Goal: Task Accomplishment & Management: Manage account settings

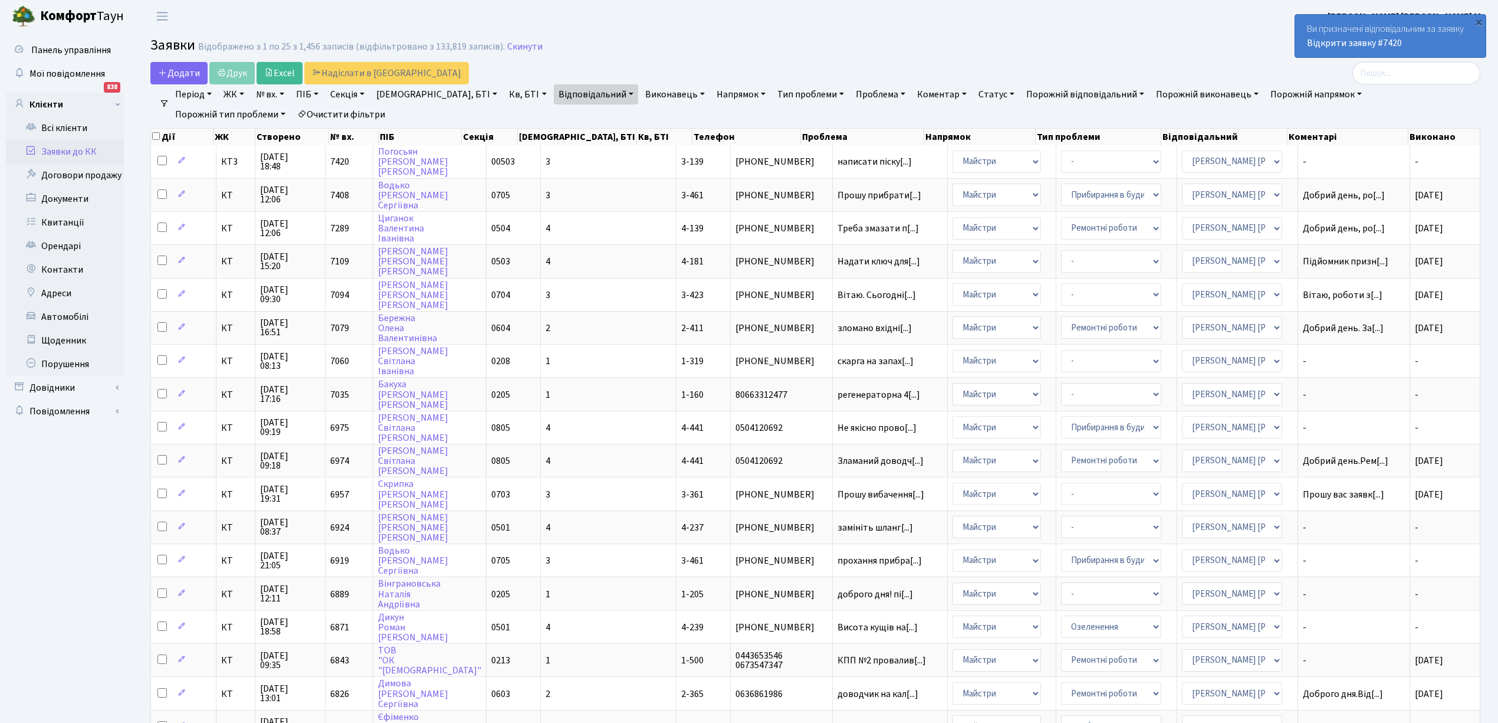
select select "25"
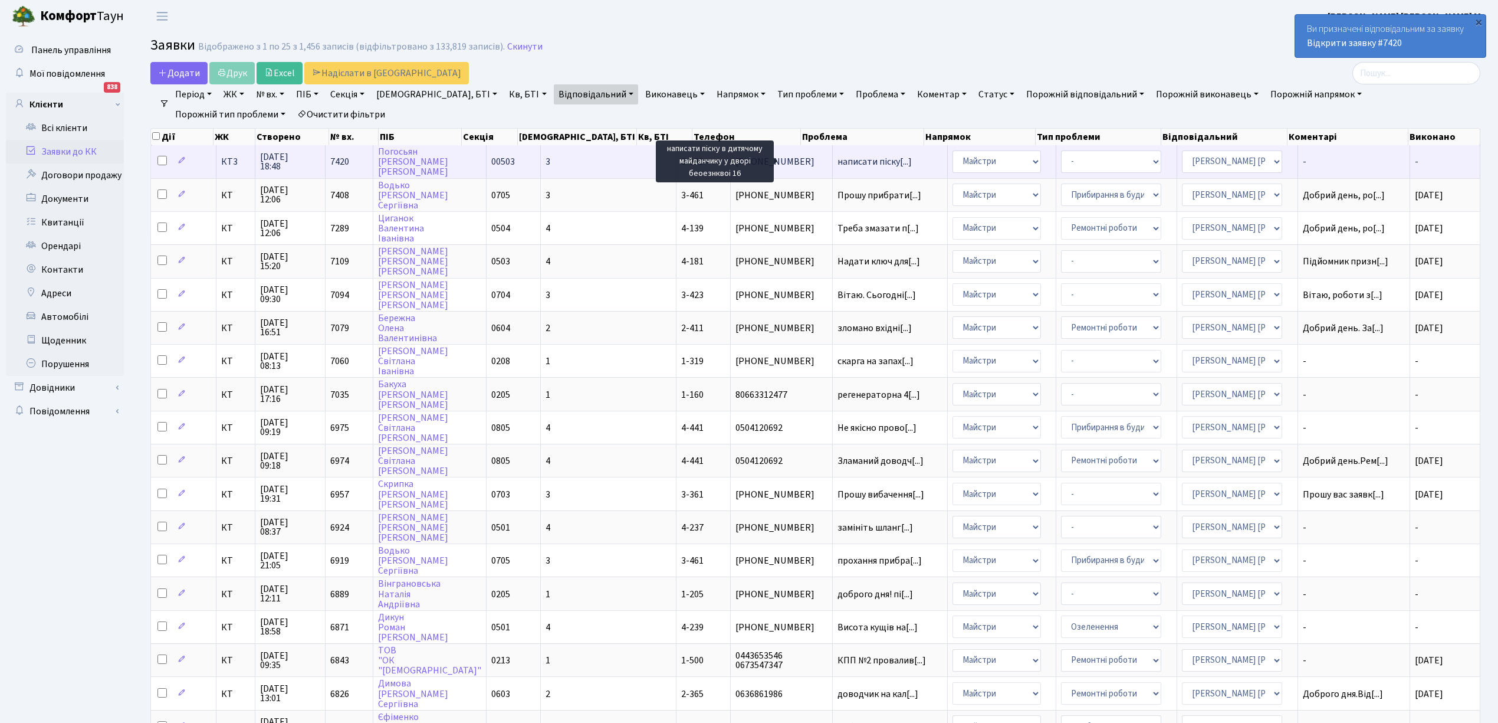
click at [838, 159] on span "написати піску[...]" at bounding box center [875, 161] width 74 height 13
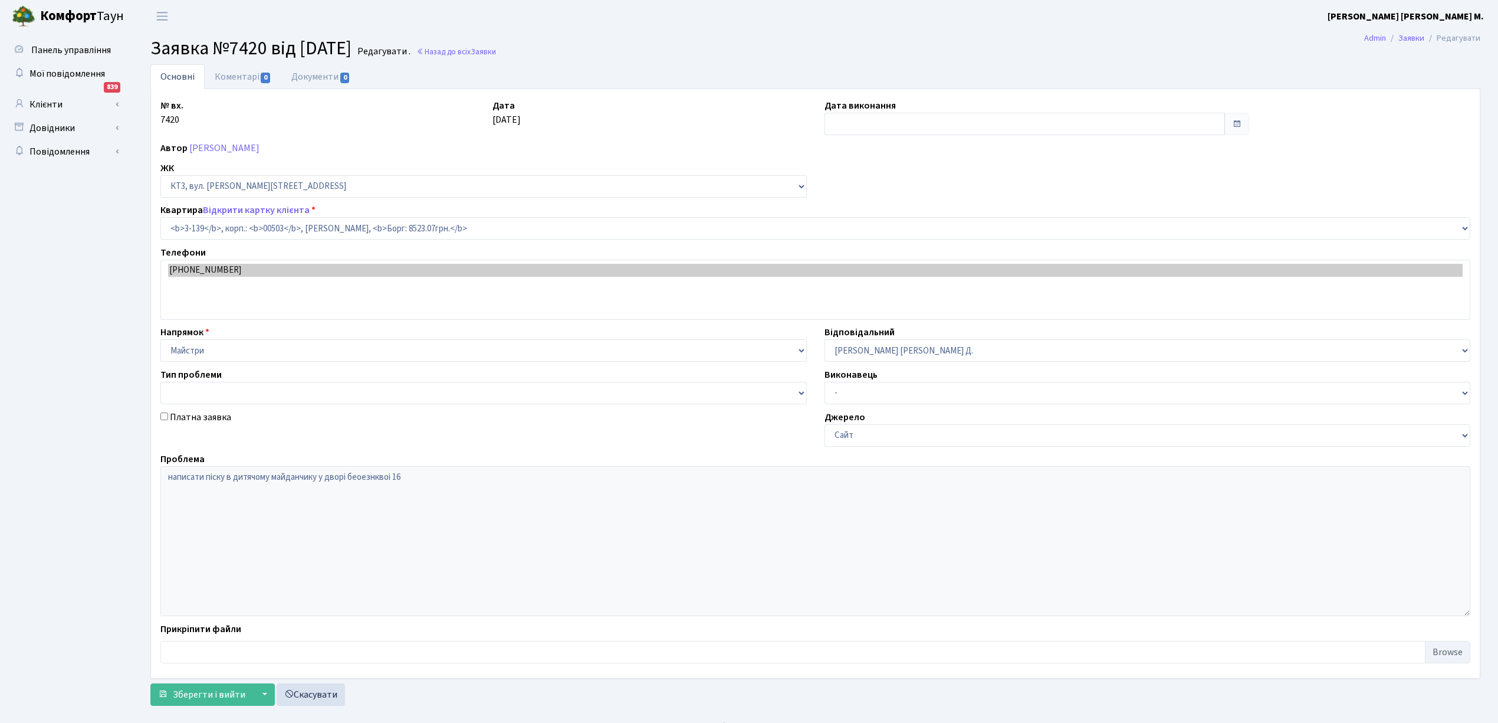
select select "16448"
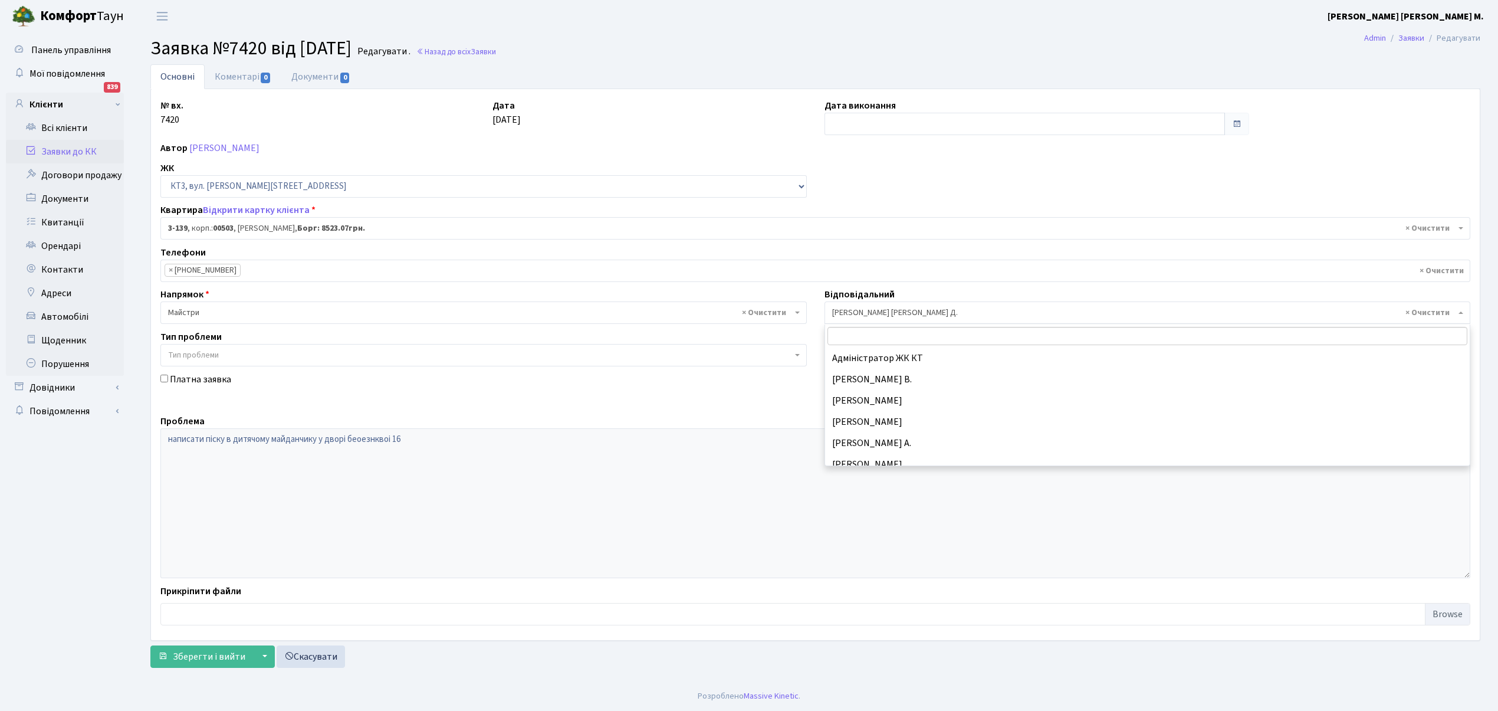
click at [862, 312] on span "× Огеренко В. Д." at bounding box center [1144, 313] width 624 height 12
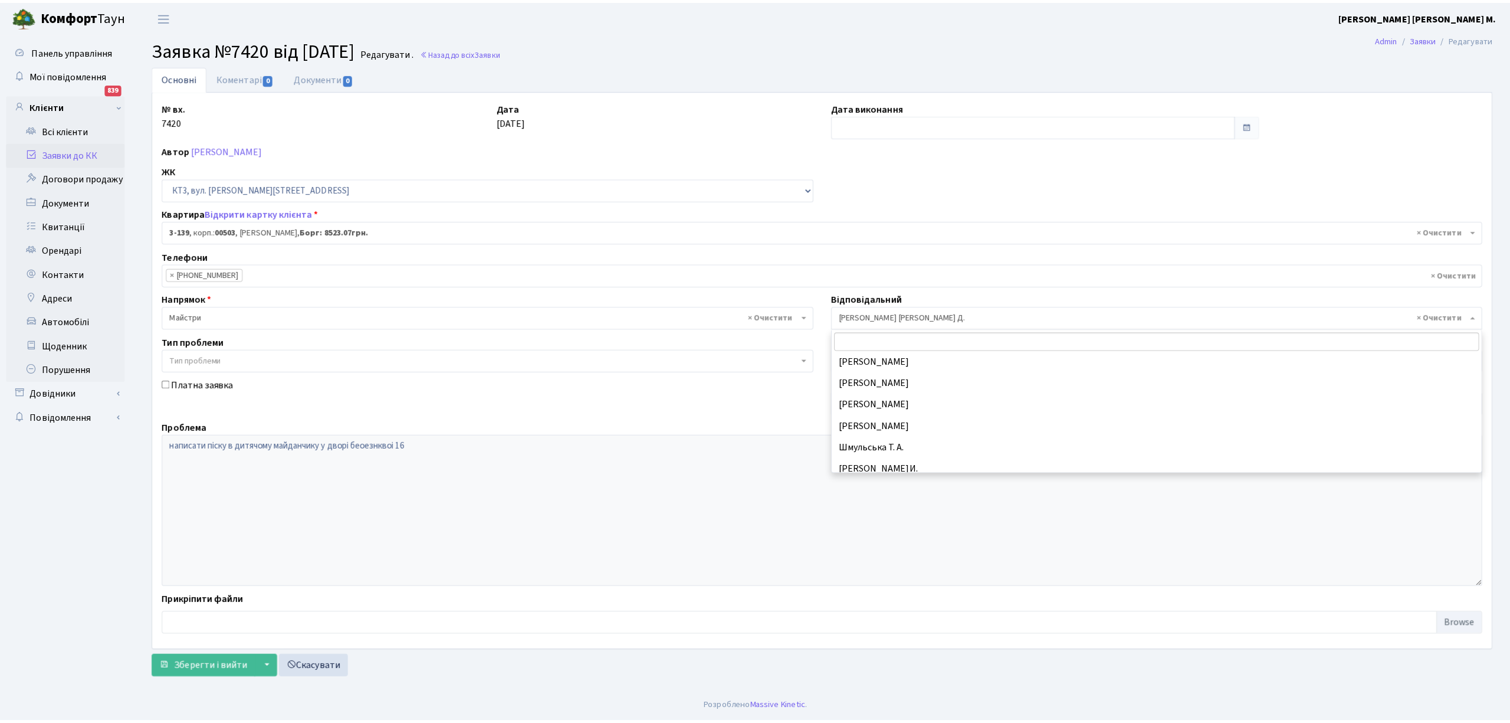
scroll to position [618, 0]
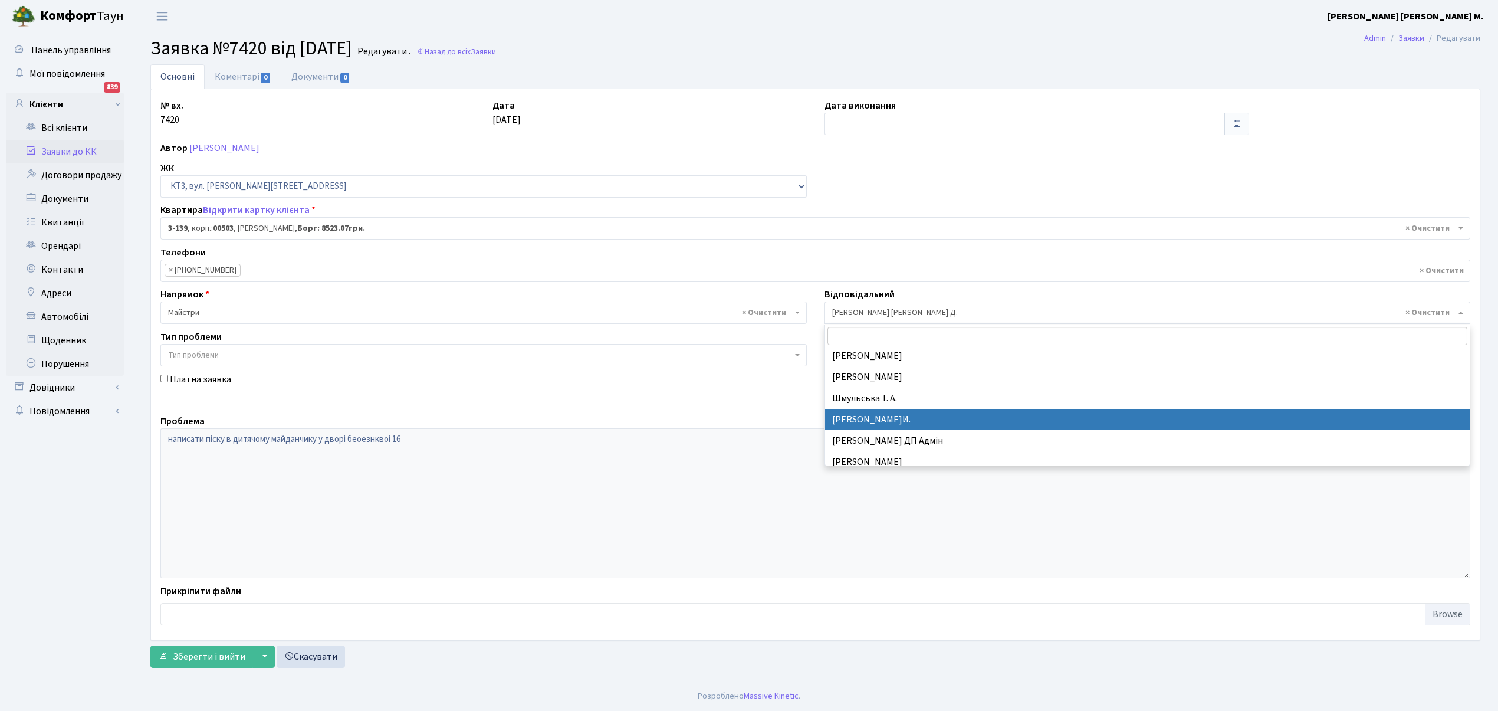
select select "18"
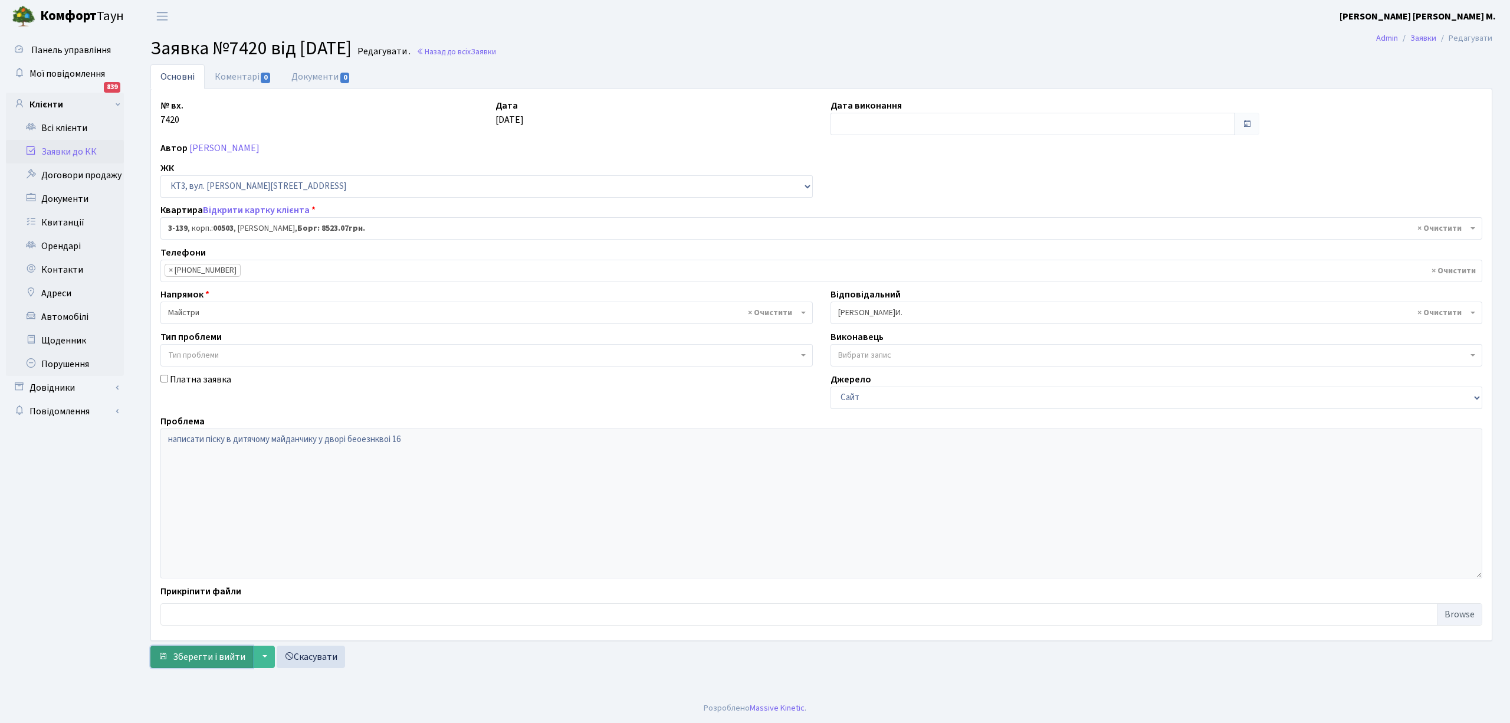
click at [213, 656] on span "Зберегти і вийти" at bounding box center [209, 656] width 73 height 13
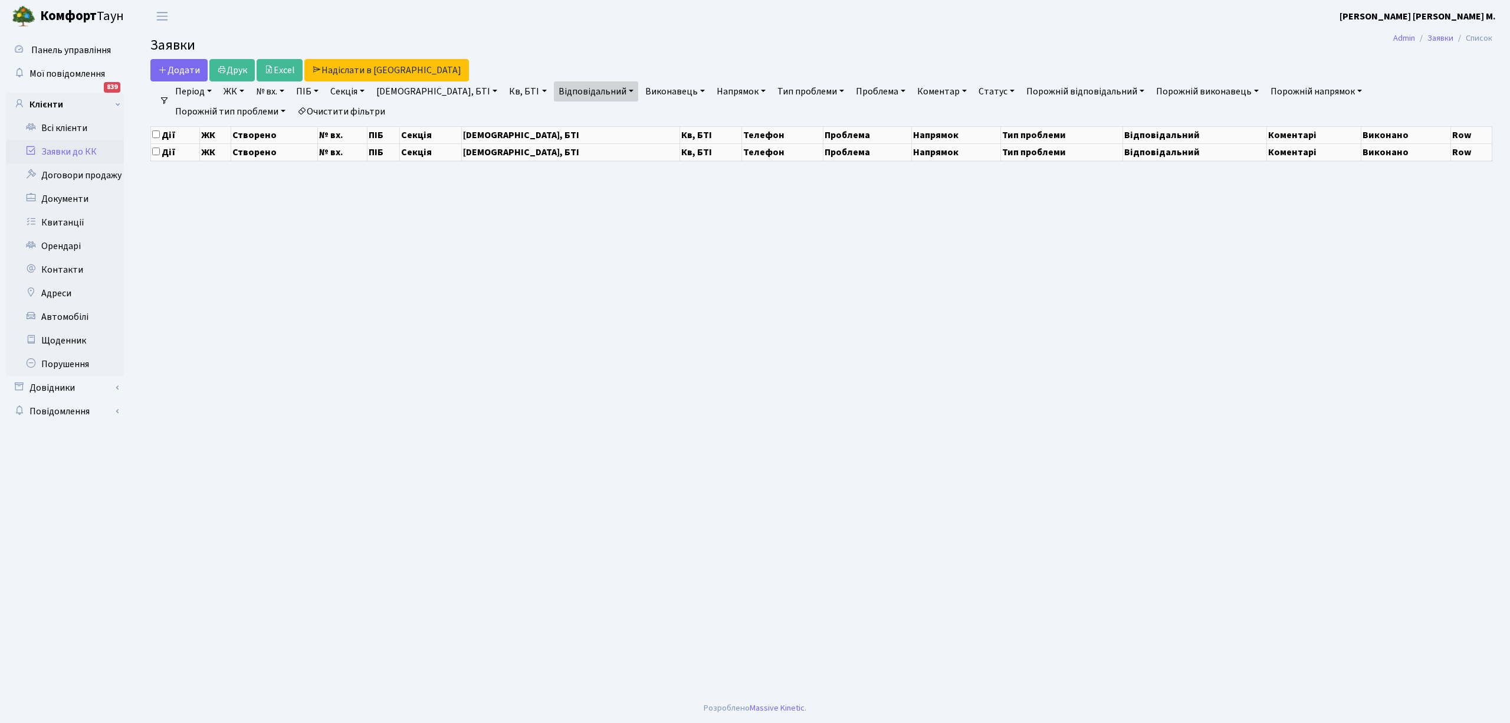
select select "25"
